Goal: Subscribe to service/newsletter

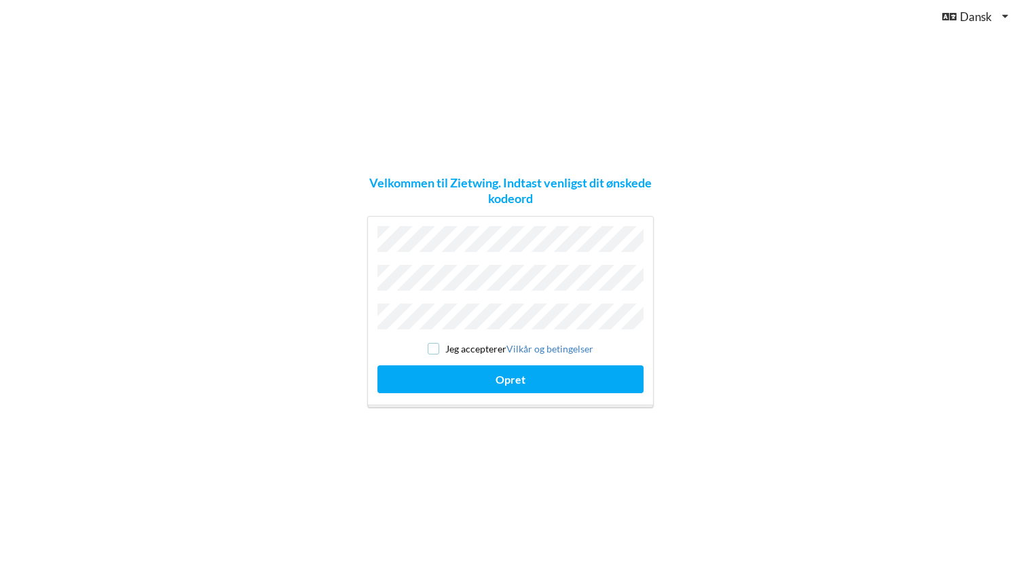
click at [432, 343] on input "checkbox" at bounding box center [434, 349] width 12 height 12
checkbox input "true"
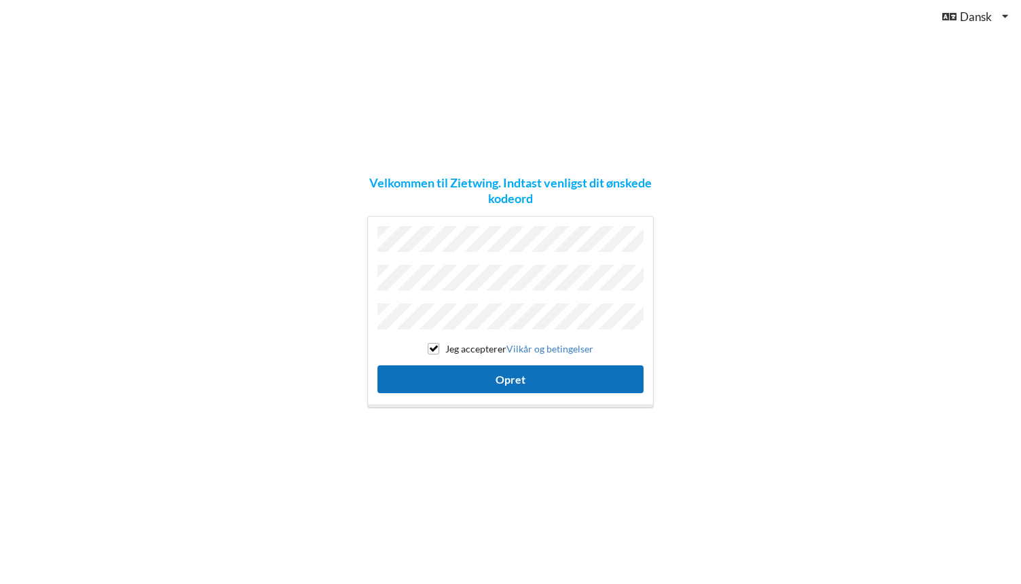
click at [523, 375] on button "Opret" at bounding box center [510, 379] width 266 height 28
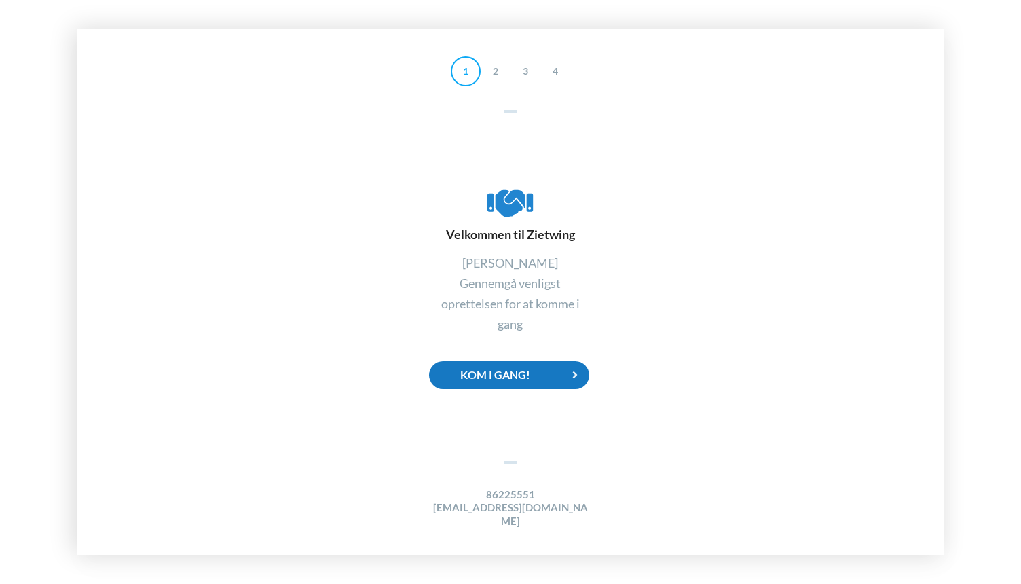
click at [527, 379] on div "Kom i gang!" at bounding box center [509, 375] width 160 height 28
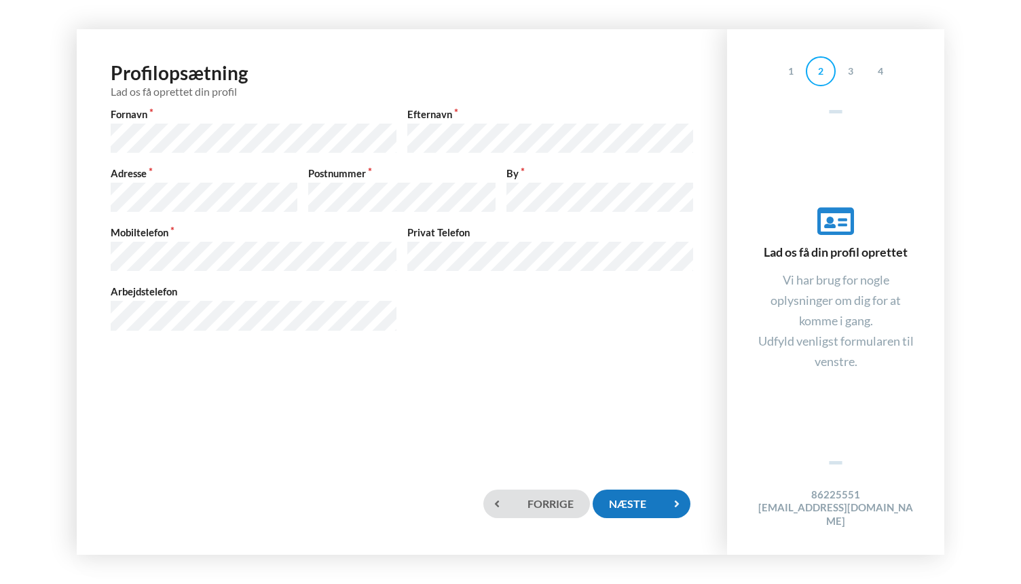
click at [636, 496] on div "Næste" at bounding box center [642, 503] width 98 height 28
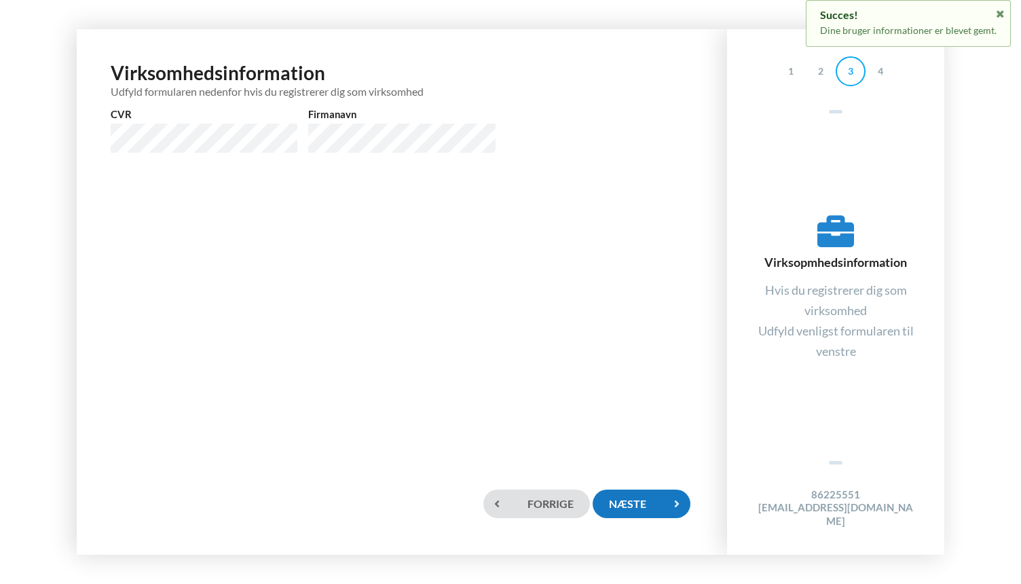
click at [645, 500] on div "Næste" at bounding box center [642, 503] width 98 height 28
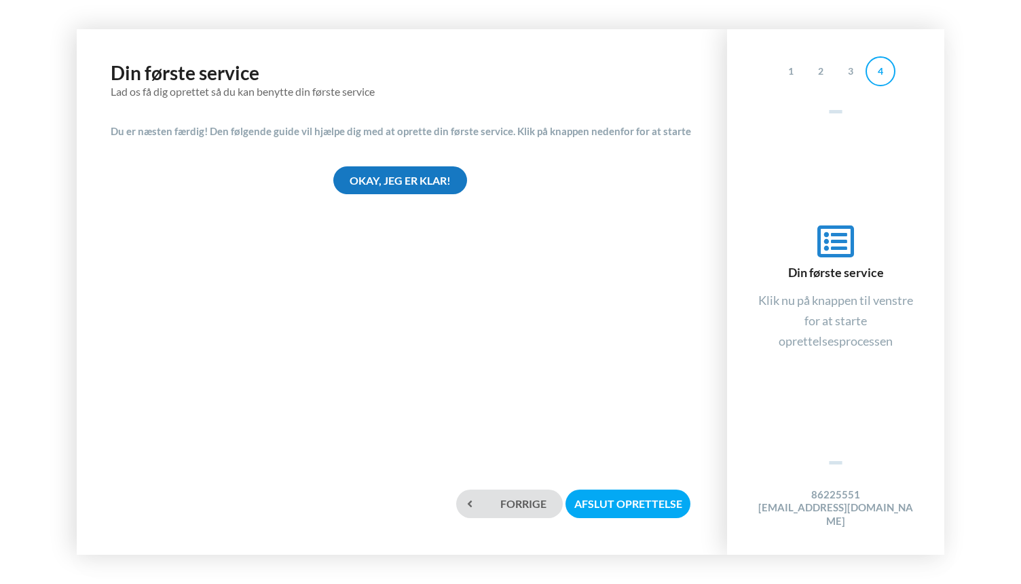
click at [411, 181] on div "Okay, jeg er klar!" at bounding box center [400, 180] width 134 height 28
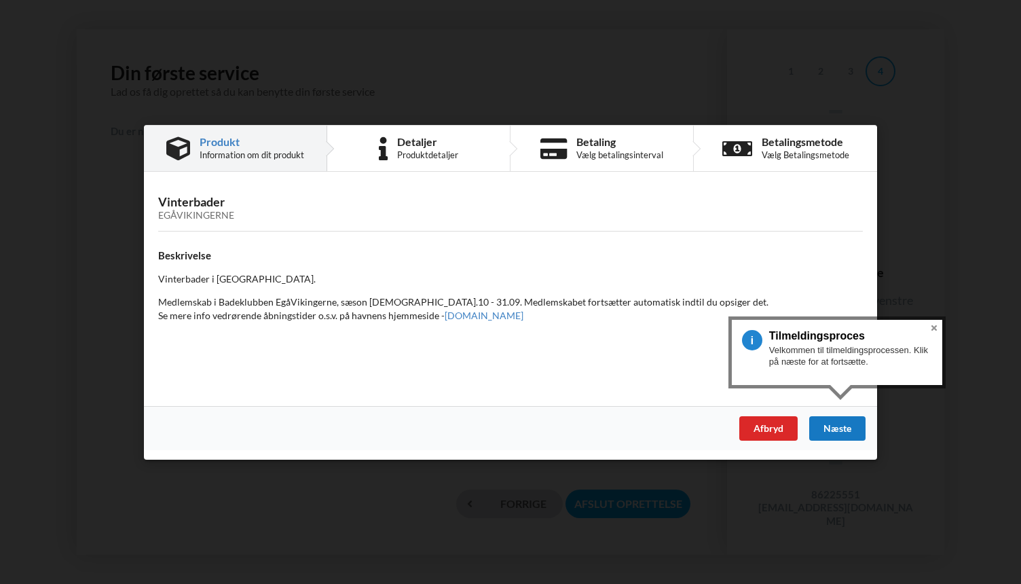
click at [846, 430] on div "Næste" at bounding box center [837, 427] width 56 height 24
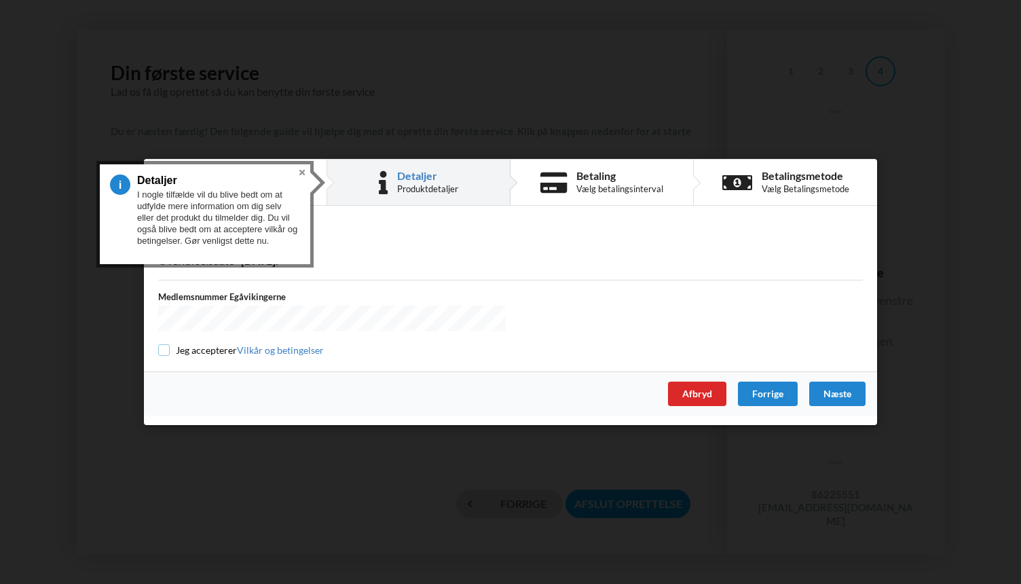
click at [164, 348] on input "checkbox" at bounding box center [164, 350] width 12 height 12
checkbox input "true"
click at [828, 387] on div "Næste" at bounding box center [837, 394] width 56 height 24
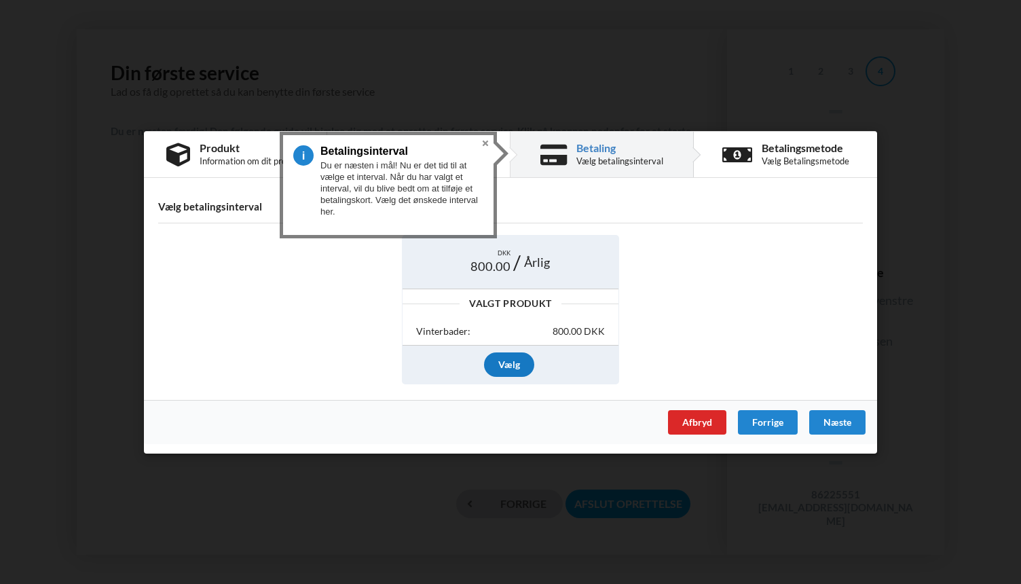
click at [508, 359] on div "Vælg" at bounding box center [509, 364] width 50 height 24
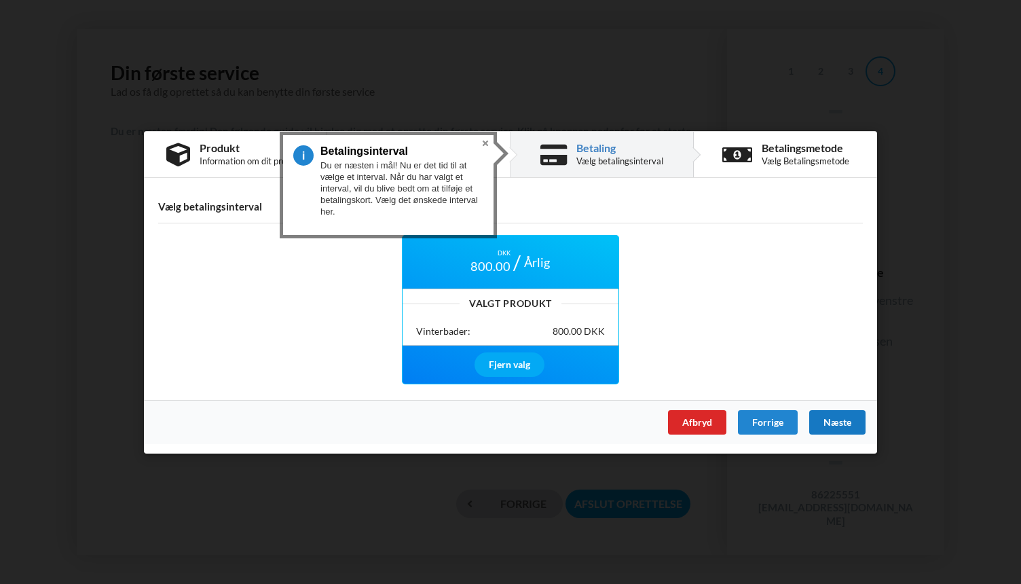
click at [834, 415] on div "Næste" at bounding box center [837, 421] width 56 height 24
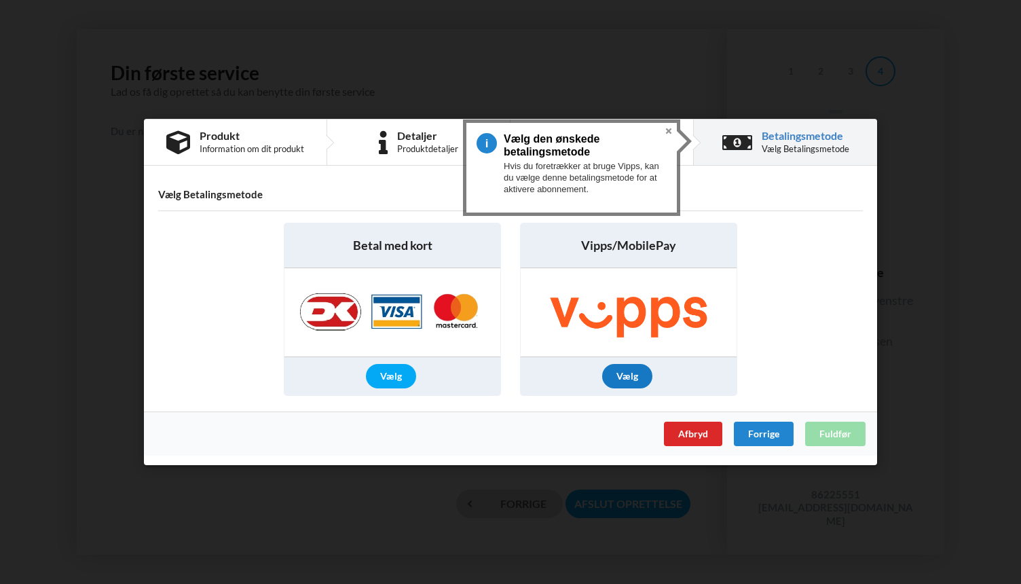
click at [629, 374] on div "Vælg" at bounding box center [627, 376] width 50 height 24
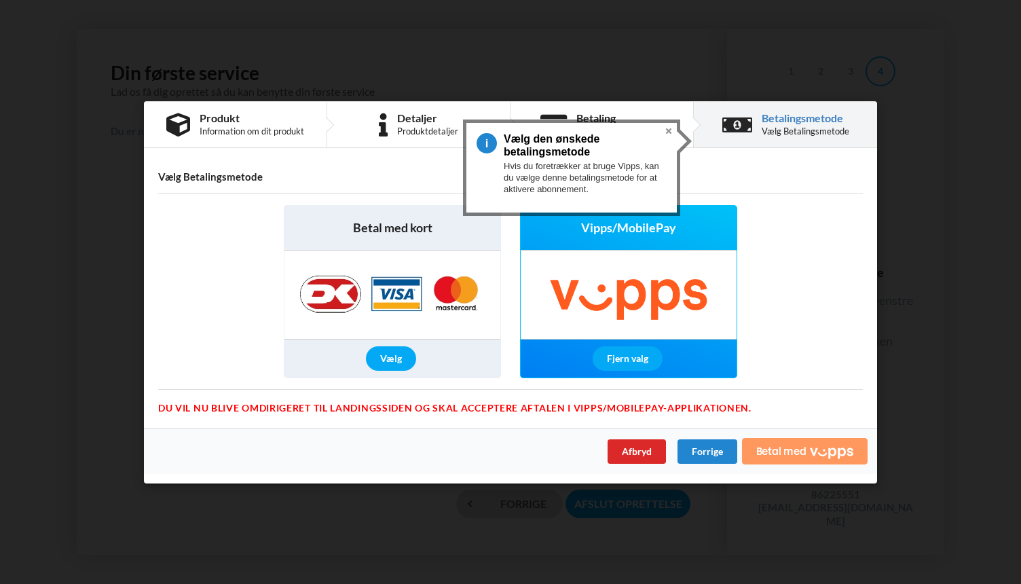
click at [806, 447] on span "Betal med" at bounding box center [781, 450] width 50 height 11
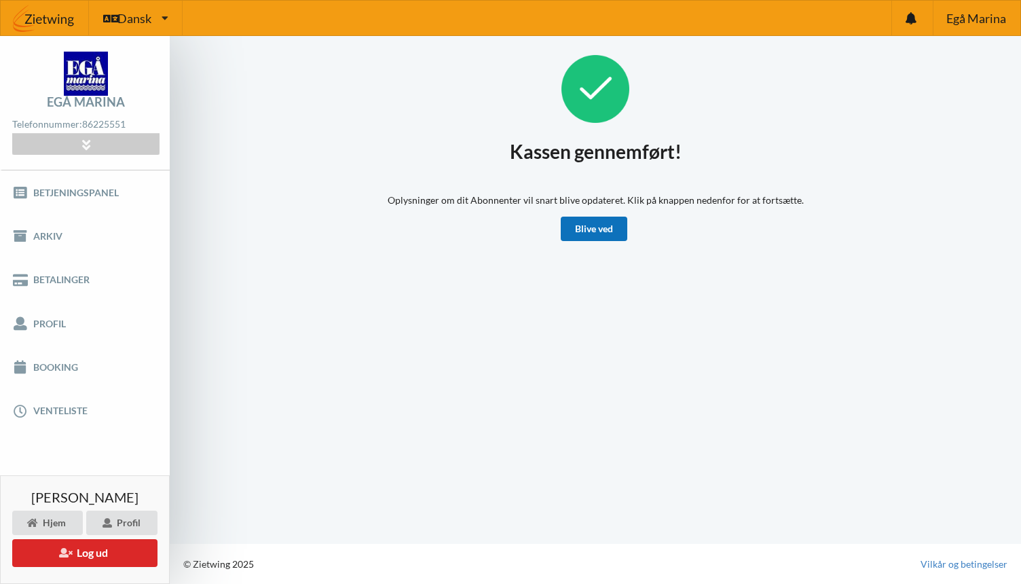
click at [598, 234] on link "Blive ved" at bounding box center [594, 229] width 67 height 24
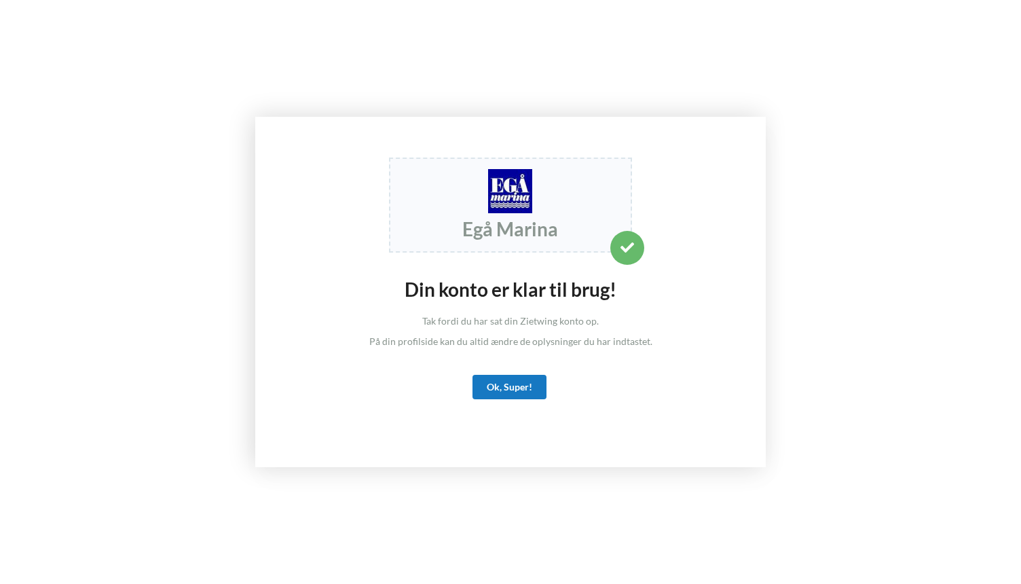
click at [519, 390] on div "Ok, Super!" at bounding box center [509, 387] width 74 height 24
